Goal: Transaction & Acquisition: Purchase product/service

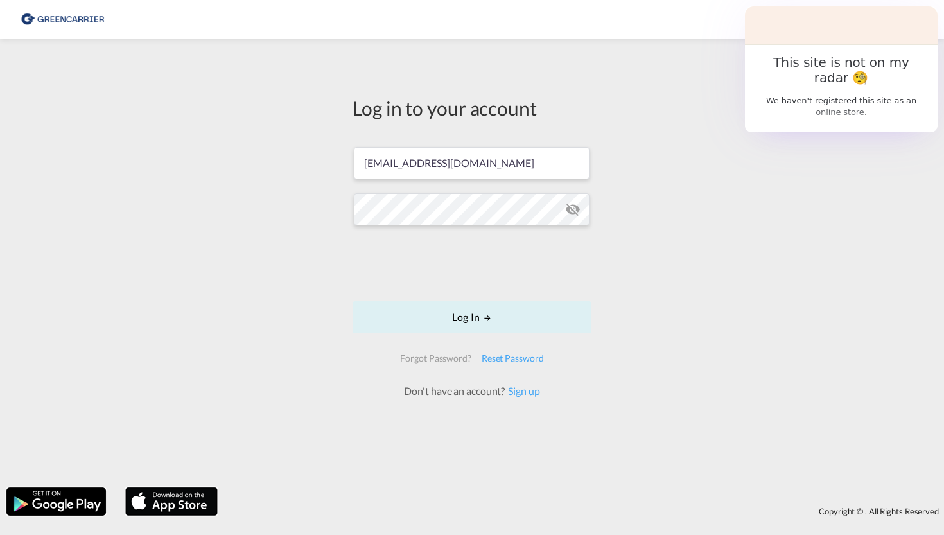
type input "[EMAIL_ADDRESS][DOMAIN_NAME]"
click at [480, 325] on button "Log In" at bounding box center [472, 317] width 239 height 32
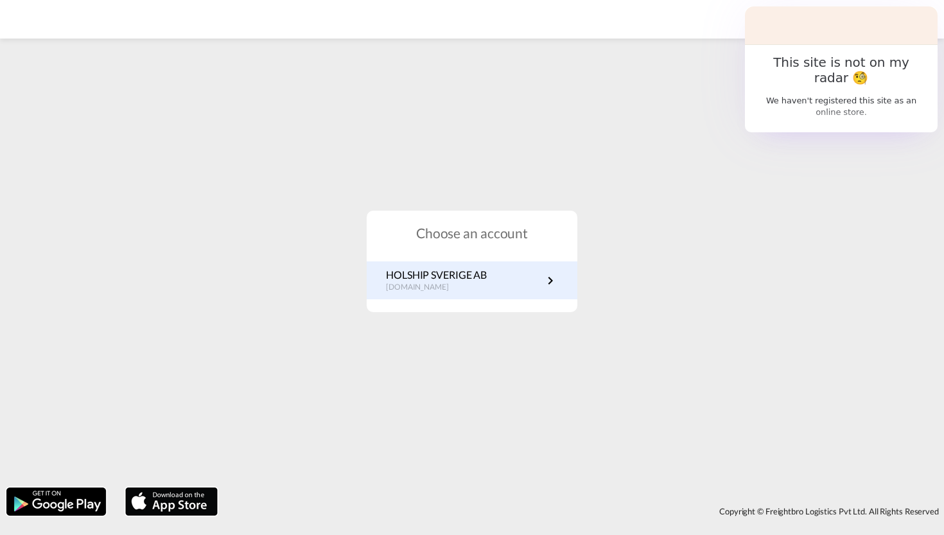
click at [486, 294] on div "HOLSHIP SVERIGE AB [DOMAIN_NAME]" at bounding box center [472, 280] width 211 height 38
click at [487, 281] on p "HOLSHIP SVERIGE AB" at bounding box center [436, 275] width 101 height 14
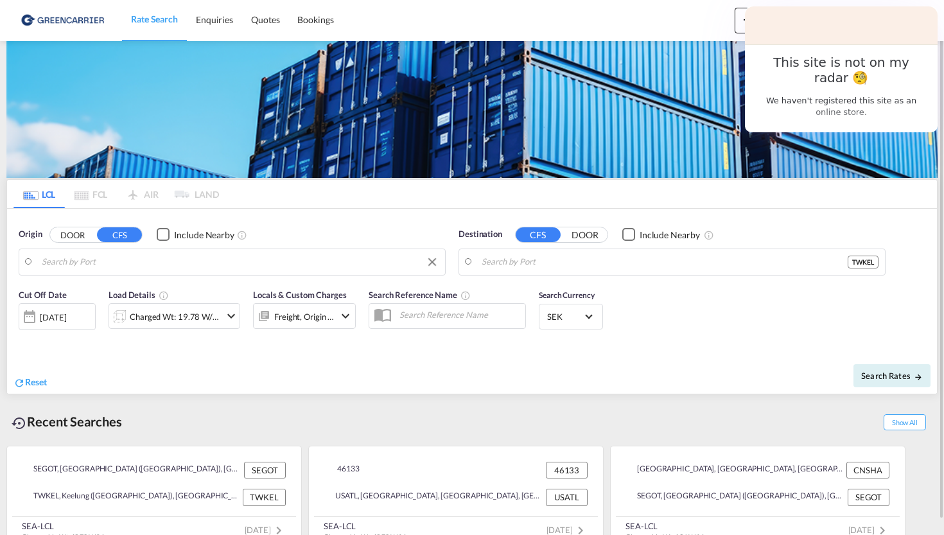
type input "[GEOGRAPHIC_DATA] ([GEOGRAPHIC_DATA]), [GEOGRAPHIC_DATA]"
type input "Keelung (Chilung), TWKEL"
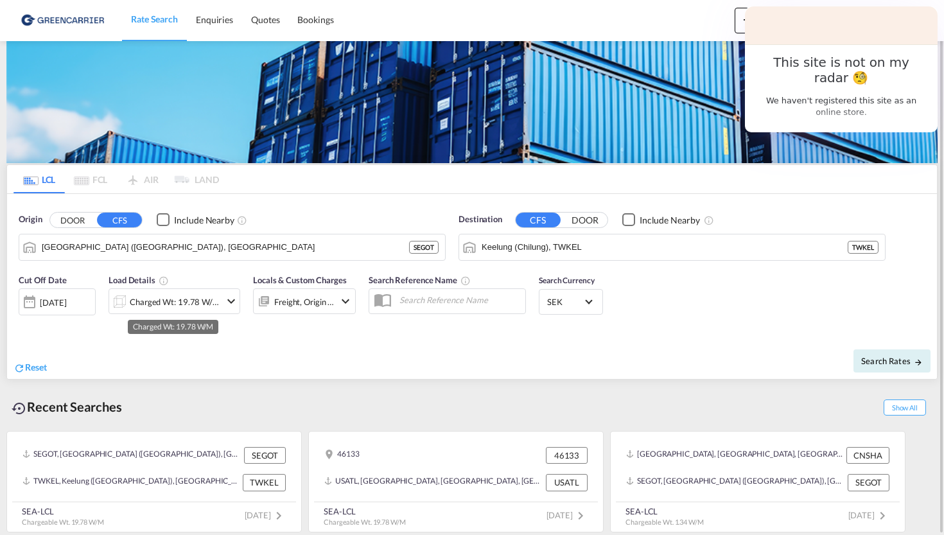
click at [191, 304] on div "Charged Wt: 19.78 W/M" at bounding box center [175, 302] width 91 height 18
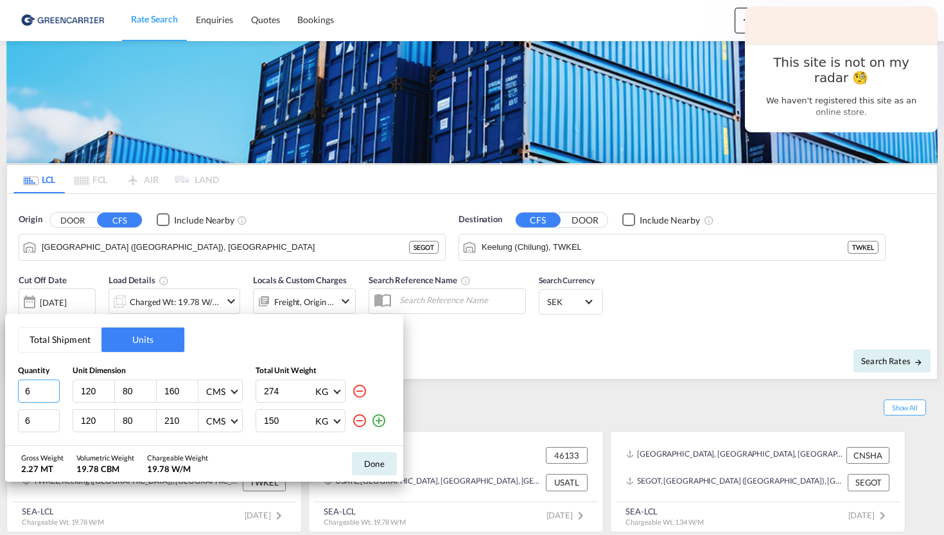
click at [51, 388] on input "6" at bounding box center [39, 391] width 42 height 23
click at [51, 388] on input "7" at bounding box center [39, 391] width 42 height 23
type input "8"
click at [51, 388] on input "8" at bounding box center [39, 391] width 42 height 23
click at [360, 425] on md-icon "icon-minus-circle-outline" at bounding box center [359, 420] width 15 height 15
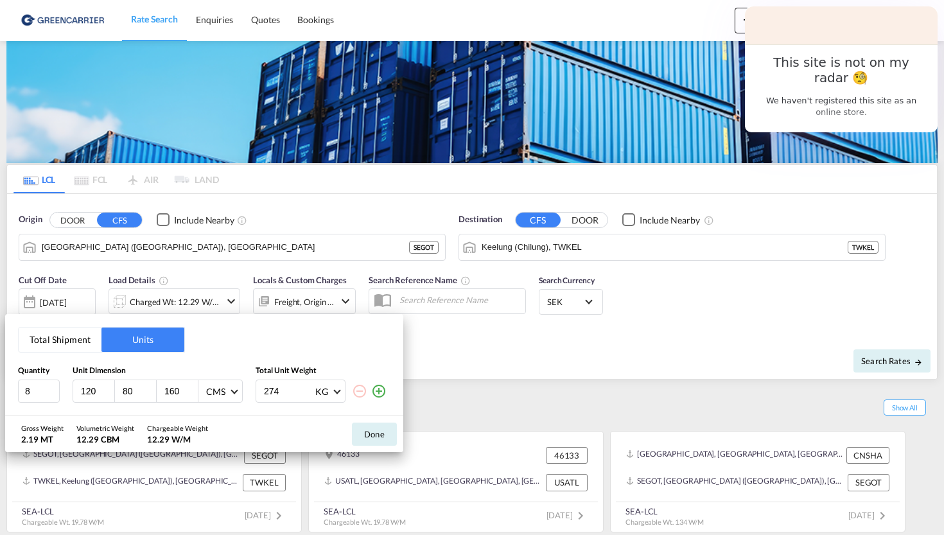
click at [856, 330] on div "Total Shipment Units Quantity Unit Dimension Total Unit Weight 8 120 80 160 CMS…" at bounding box center [472, 267] width 944 height 535
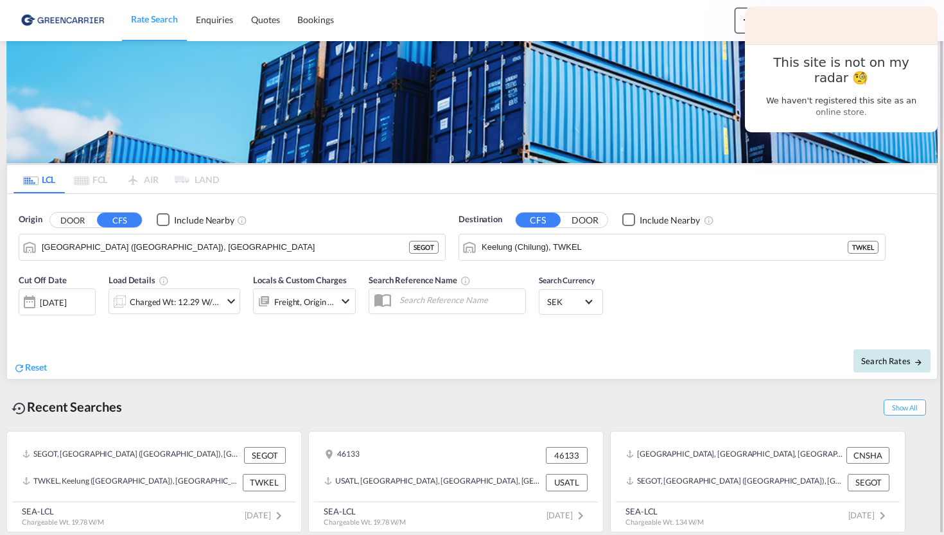
click at [894, 360] on span "Search Rates" at bounding box center [892, 361] width 62 height 10
type input "SEGOT to TWKEL / 8 Sep 2025"
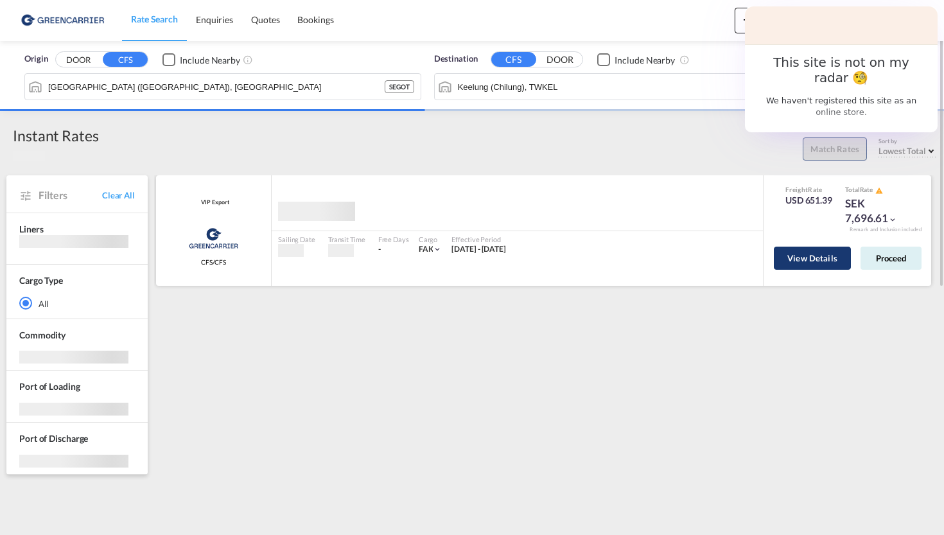
click at [816, 261] on button "View Details" at bounding box center [812, 258] width 77 height 23
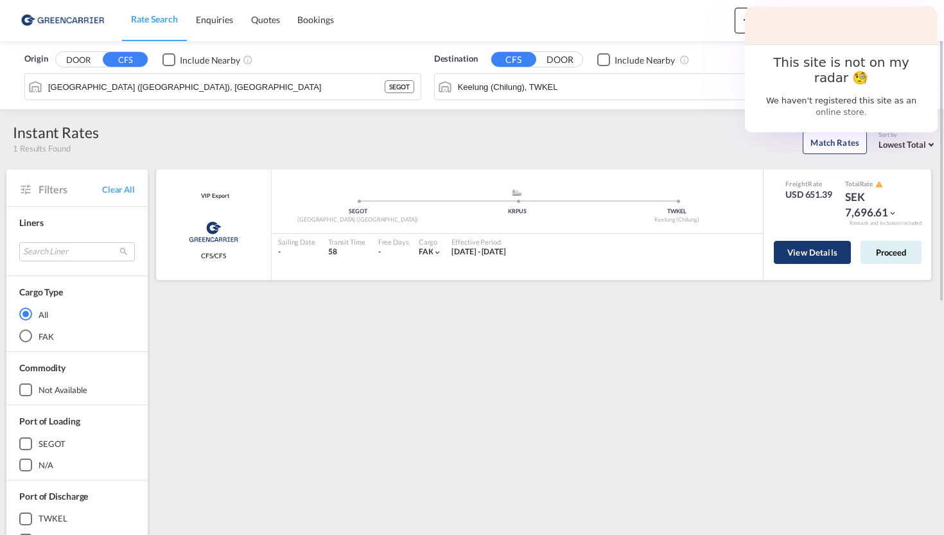
click at [812, 251] on button "View Details" at bounding box center [812, 252] width 77 height 23
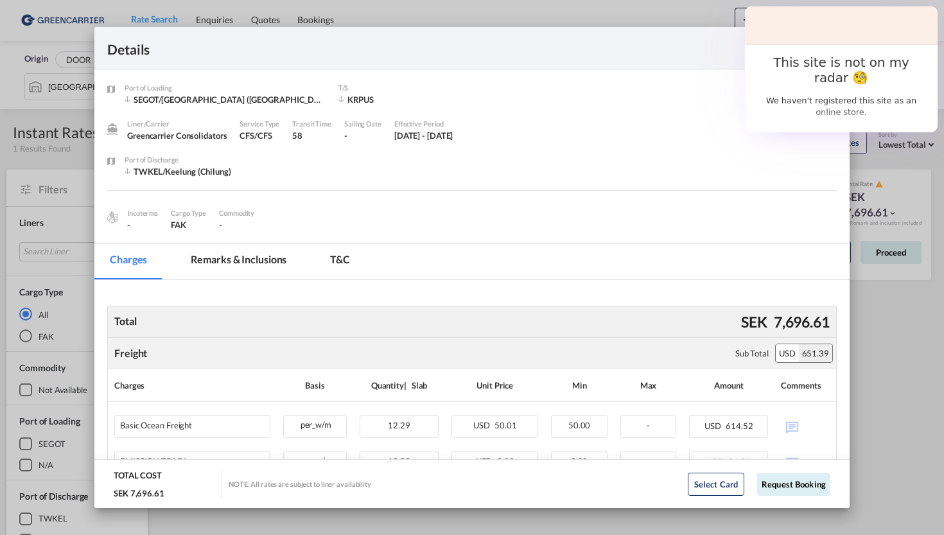
click at [831, 47] on md-icon "icon-close fg-AAA8AD m-0 cursor" at bounding box center [829, 47] width 15 height 15
